Goal: Task Accomplishment & Management: Manage account settings

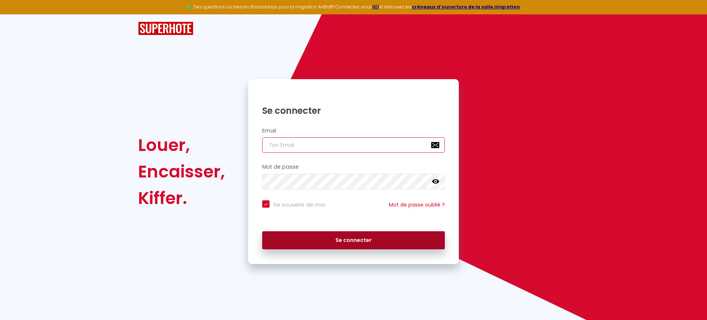
type input "[EMAIL_ADDRESS][DOMAIN_NAME]"
click at [325, 239] on button "Se connecter" at bounding box center [353, 240] width 183 height 18
checkbox input "true"
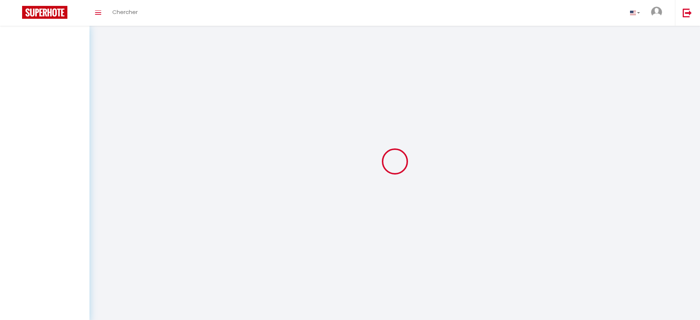
select select
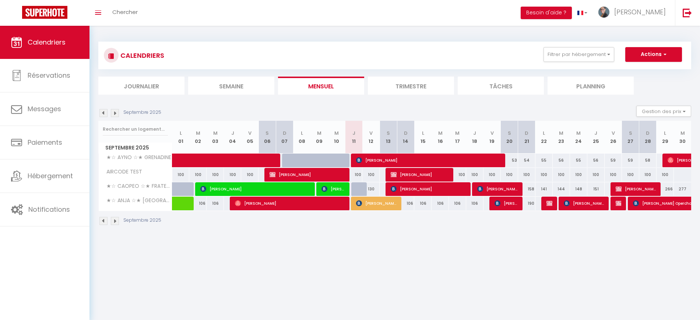
select select
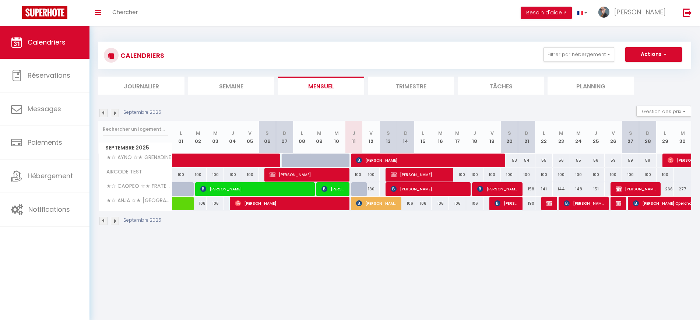
select select
click at [342, 186] on span "[PERSON_NAME]" at bounding box center [332, 189] width 23 height 14
select select "OK"
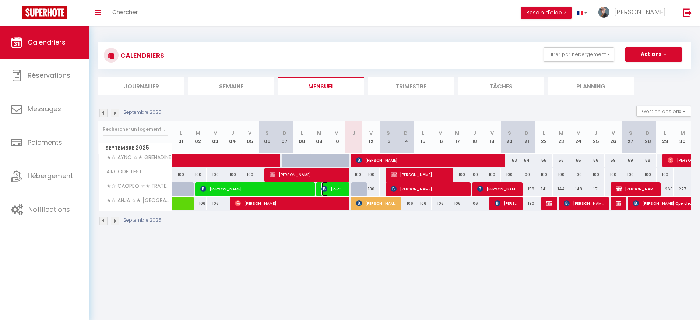
select select "0"
select select "1"
select select
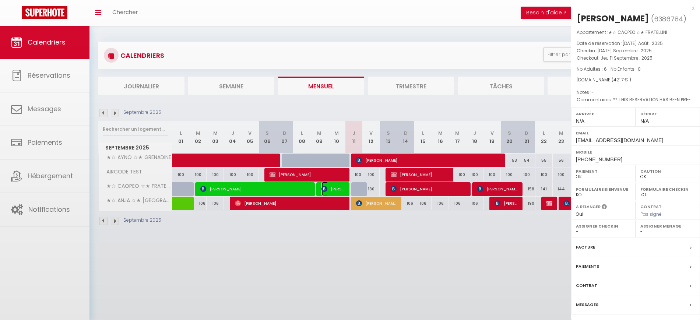
select select "26039"
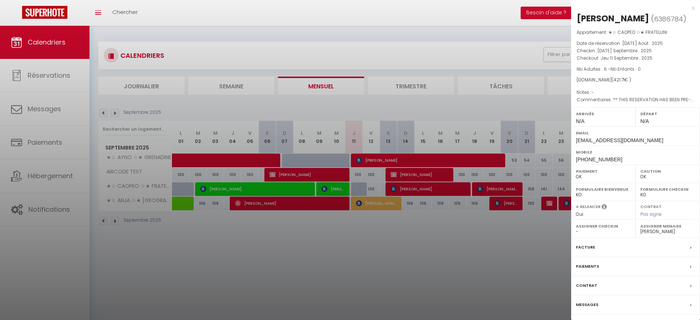
click at [693, 8] on div "x" at bounding box center [632, 8] width 123 height 9
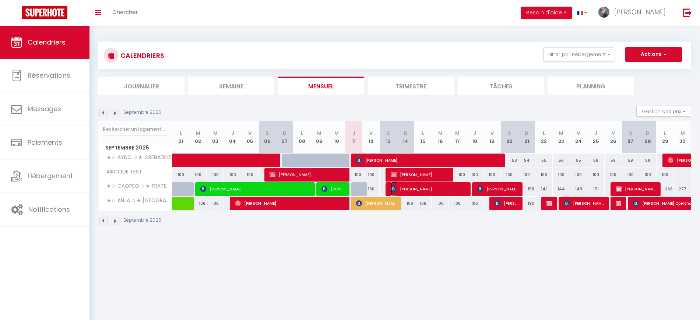
click at [428, 186] on span "[PERSON_NAME]" at bounding box center [428, 189] width 75 height 14
select select "KO"
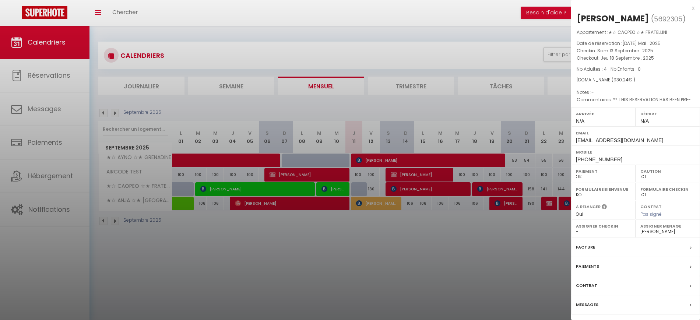
click at [588, 303] on label "Messages" at bounding box center [587, 305] width 22 height 8
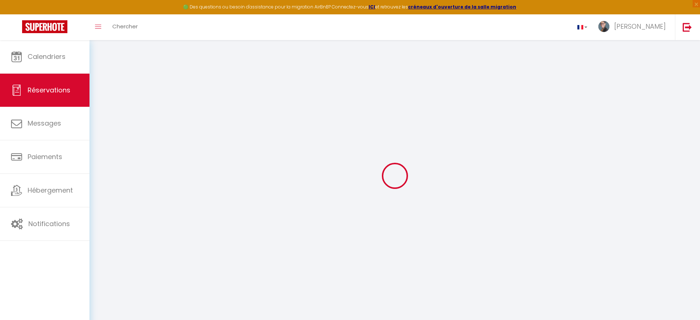
select select
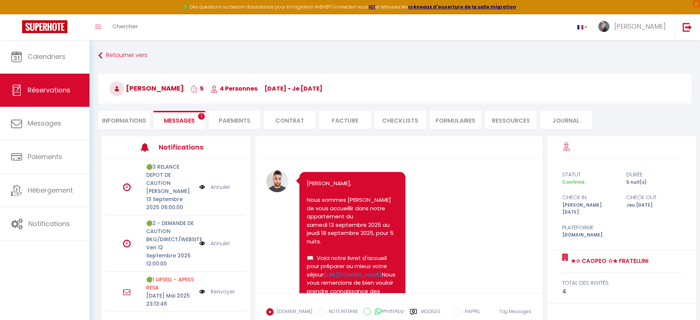
select select
select index
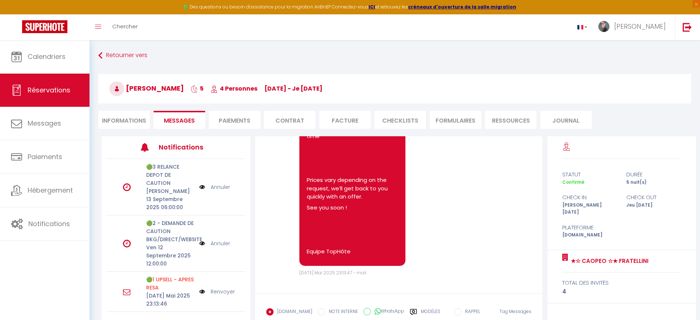
click at [133, 116] on li "Informations" at bounding box center [124, 120] width 52 height 18
select select
select index
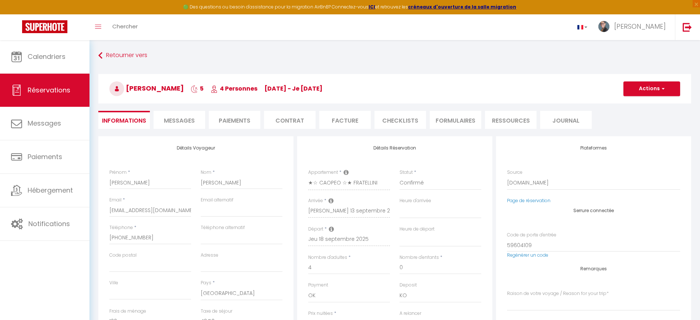
click at [173, 113] on li "Messages" at bounding box center [180, 120] width 52 height 18
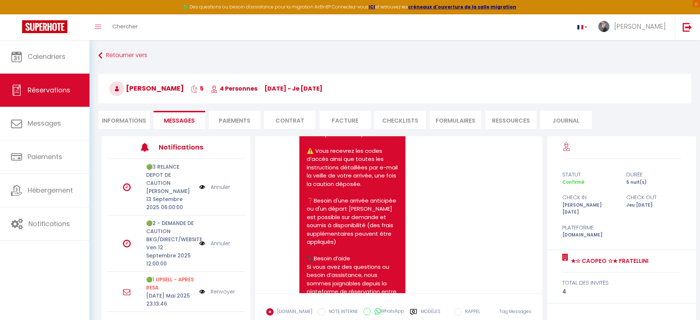
scroll to position [309, 0]
